Goal: Communication & Community: Answer question/provide support

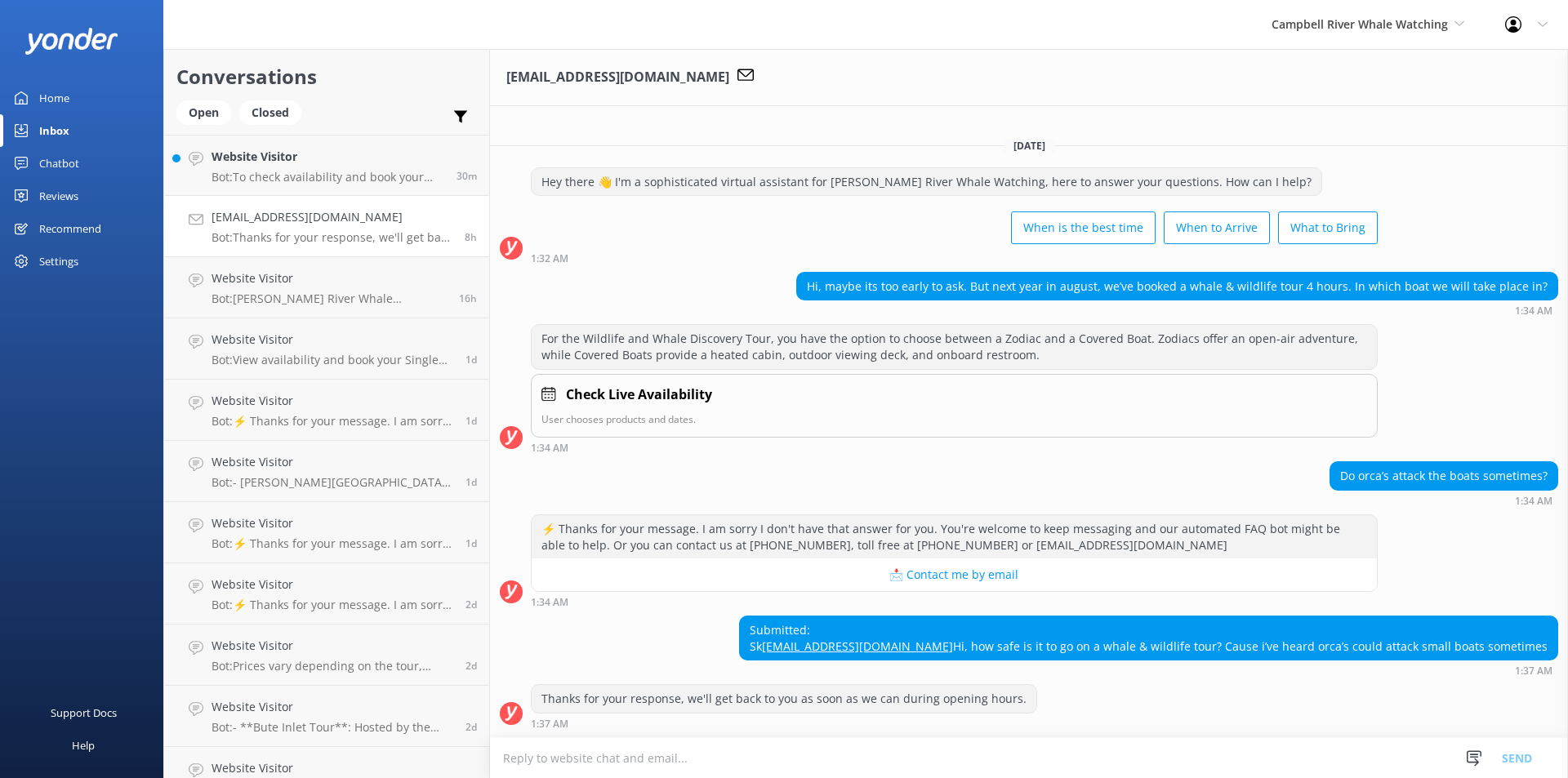
scroll to position [14, 0]
click at [778, 750] on textarea at bounding box center [1028, 758] width 1078 height 40
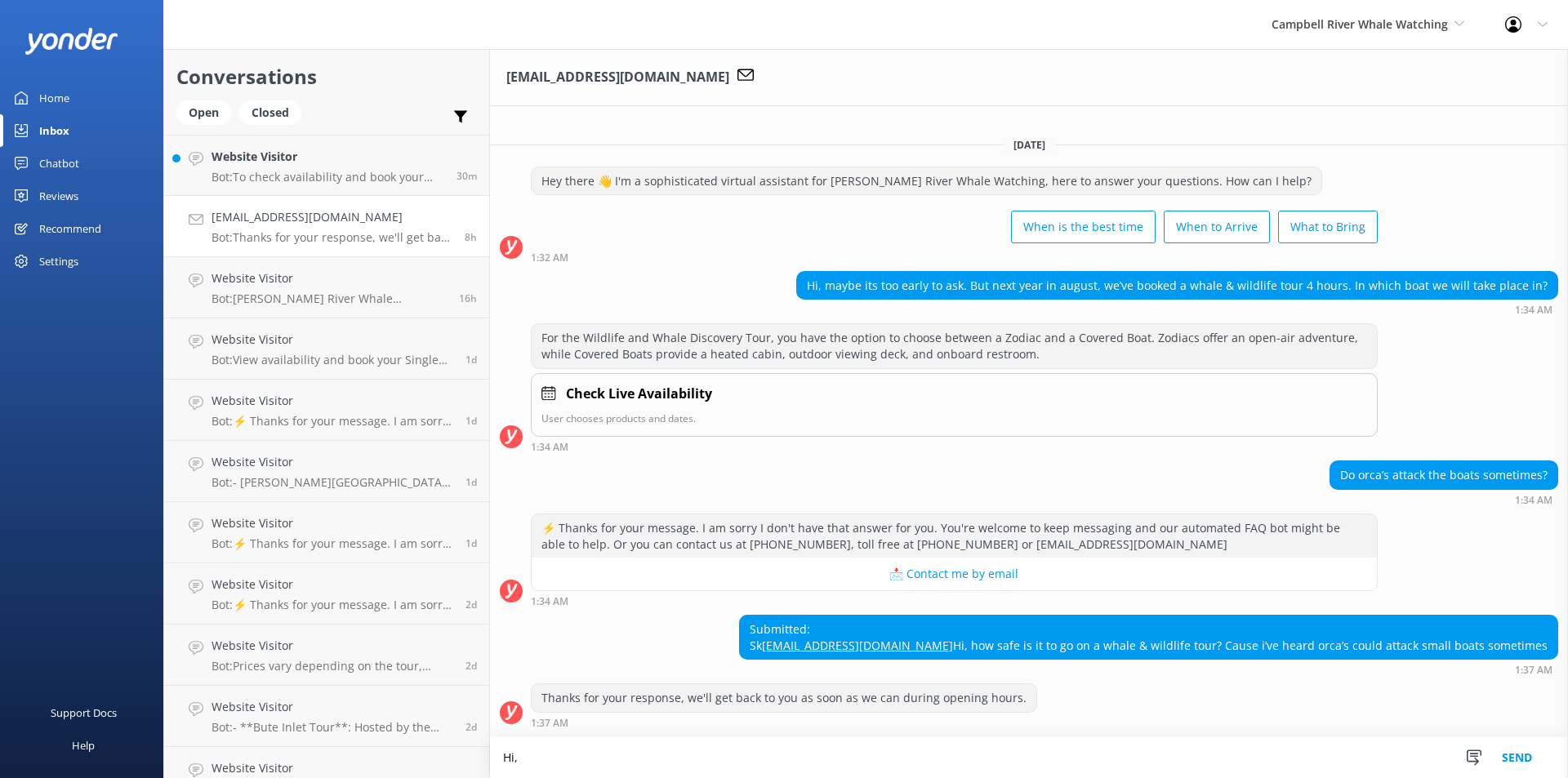
scroll to position [15, 0]
paste textarea "prioritize"
click at [706, 763] on textarea "Hi, all our tours prioritize safety and" at bounding box center [1028, 758] width 1078 height 41
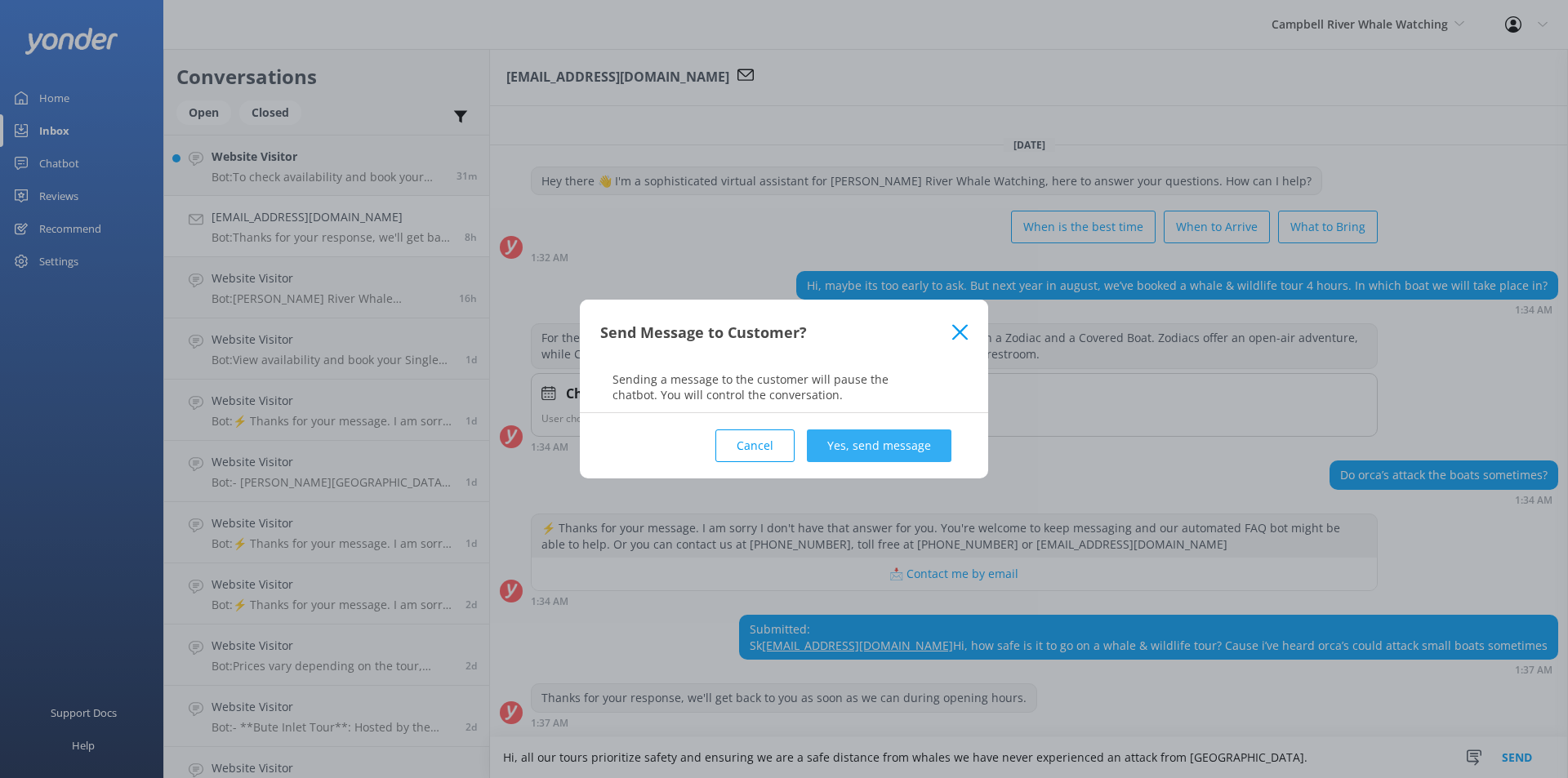
type textarea "Hi, all our tours prioritize safety and ensuring we are a safe distance from wh…"
click at [902, 442] on button "Yes, send message" at bounding box center [879, 445] width 144 height 33
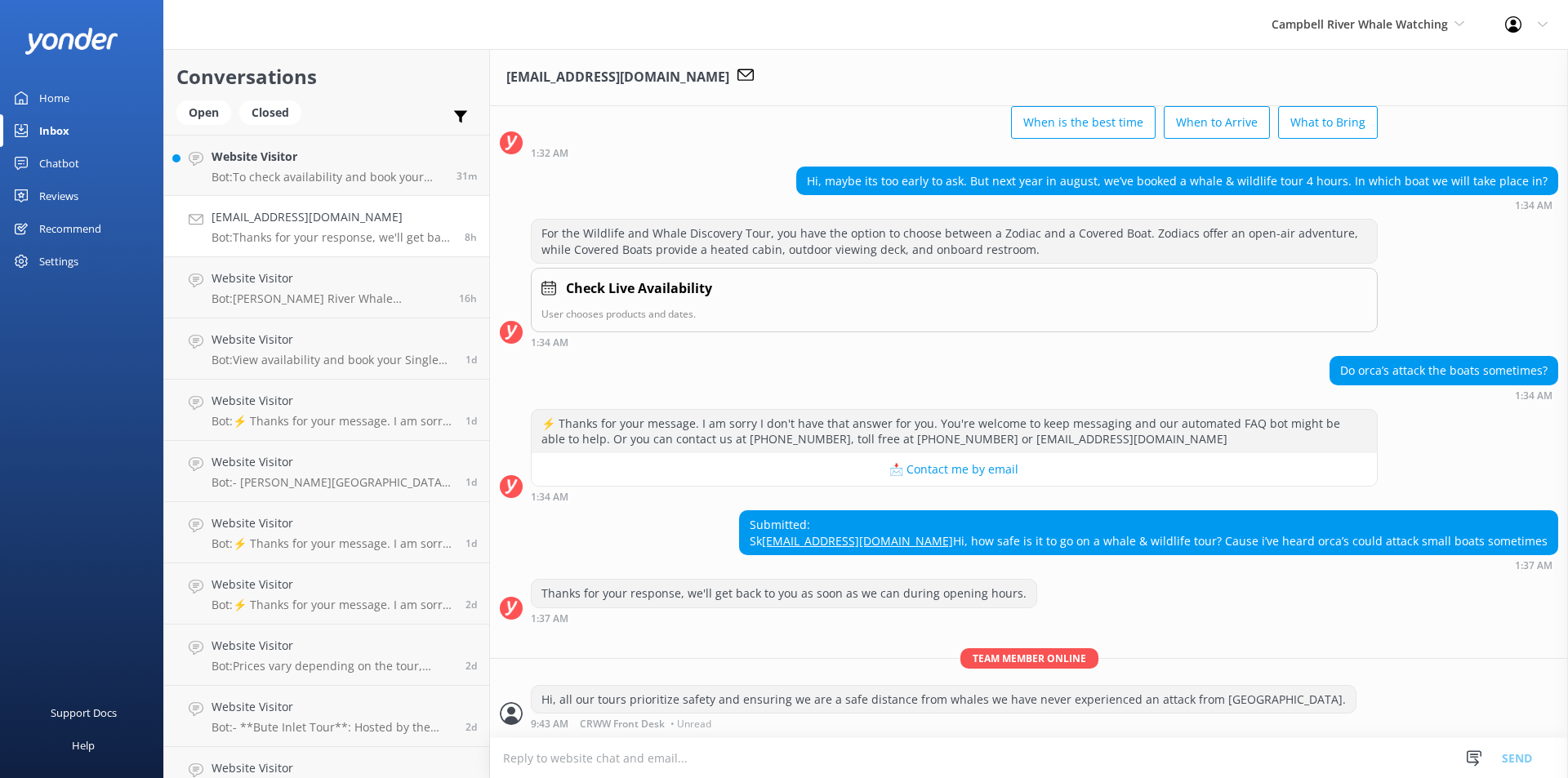
scroll to position [120, 0]
